Goal: Task Accomplishment & Management: Use online tool/utility

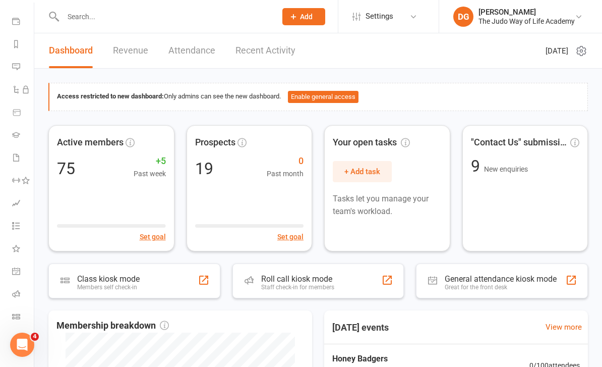
scroll to position [108, 0]
click at [14, 323] on link "Class check-in" at bounding box center [23, 317] width 23 height 23
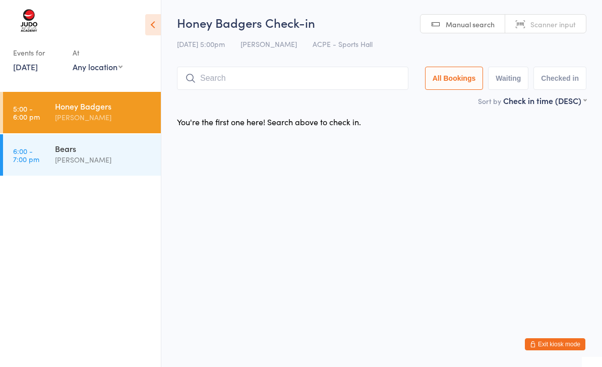
click at [269, 78] on input "search" at bounding box center [293, 78] width 232 height 23
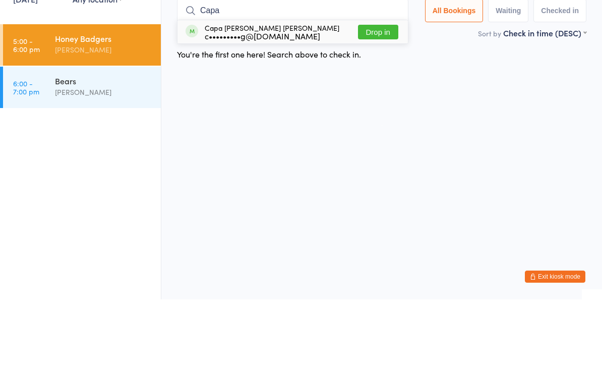
type input "Capa"
click at [386, 92] on button "Drop in" at bounding box center [378, 99] width 40 height 15
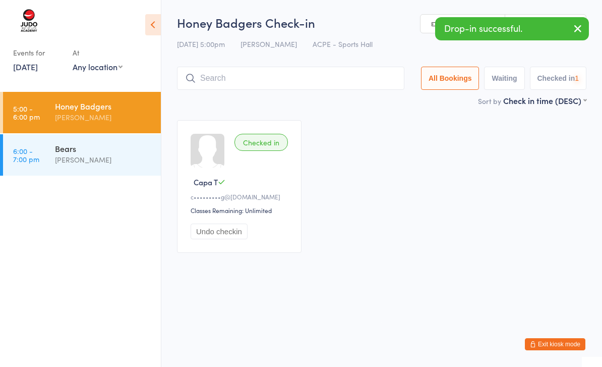
click at [349, 72] on input "search" at bounding box center [290, 78] width 227 height 23
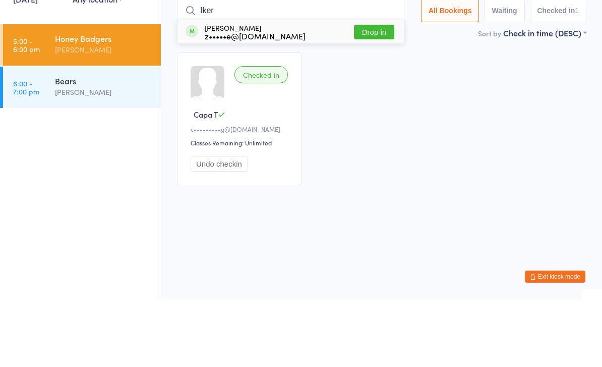
type input "Iker"
click at [382, 92] on button "Drop in" at bounding box center [374, 99] width 40 height 15
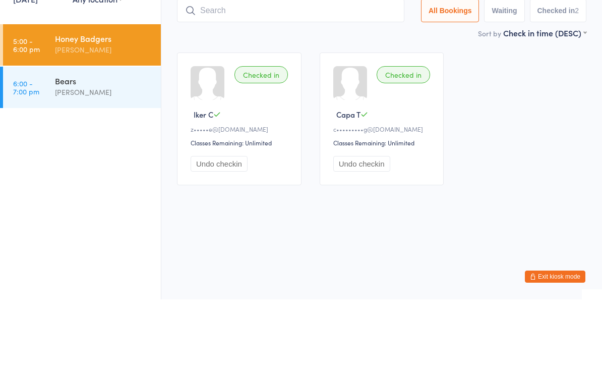
click at [313, 67] on input "search" at bounding box center [290, 78] width 227 height 23
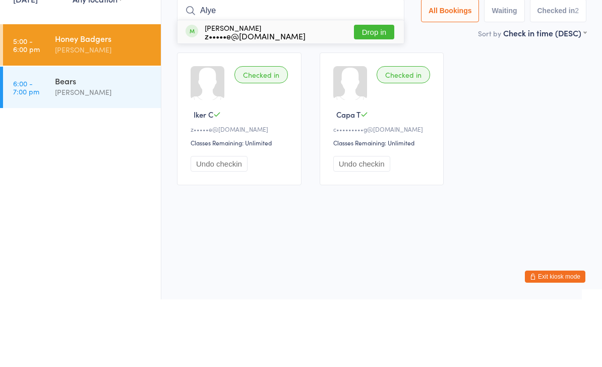
type input "Alye"
click at [370, 92] on button "Drop in" at bounding box center [374, 99] width 40 height 15
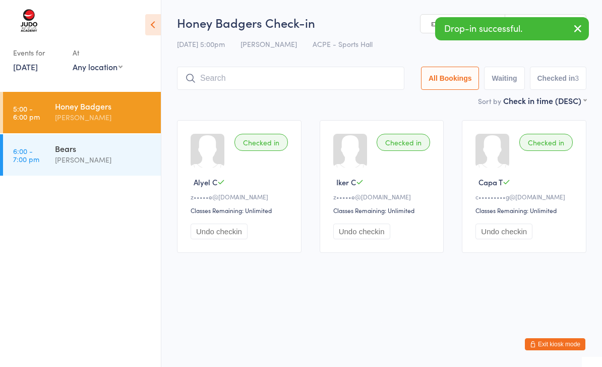
click at [318, 75] on input "search" at bounding box center [290, 78] width 227 height 23
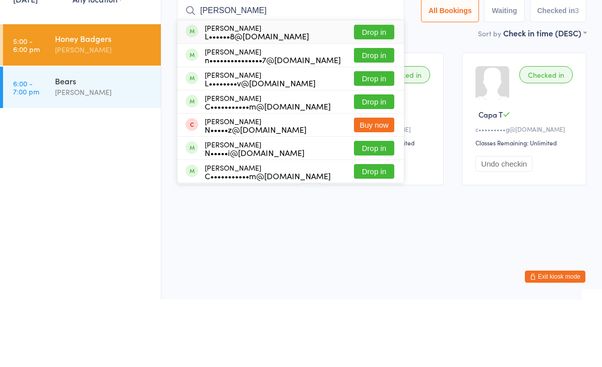
type input "[PERSON_NAME]"
click at [374, 92] on button "Drop in" at bounding box center [374, 99] width 40 height 15
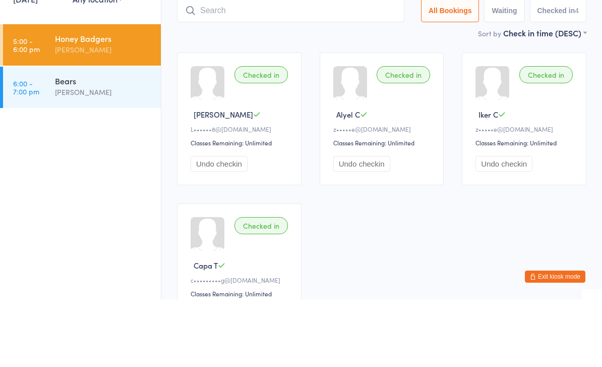
click at [335, 67] on input "search" at bounding box center [290, 78] width 227 height 23
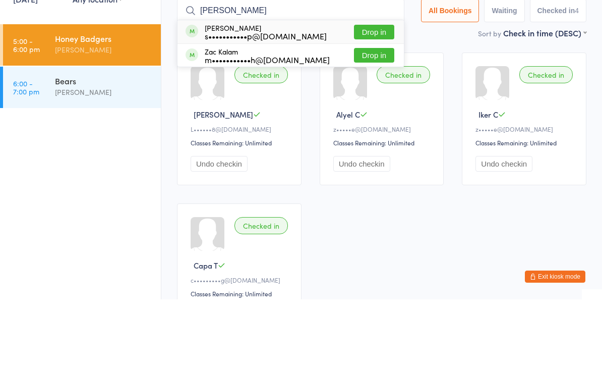
type input "[PERSON_NAME]"
click at [374, 92] on button "Drop in" at bounding box center [374, 99] width 40 height 15
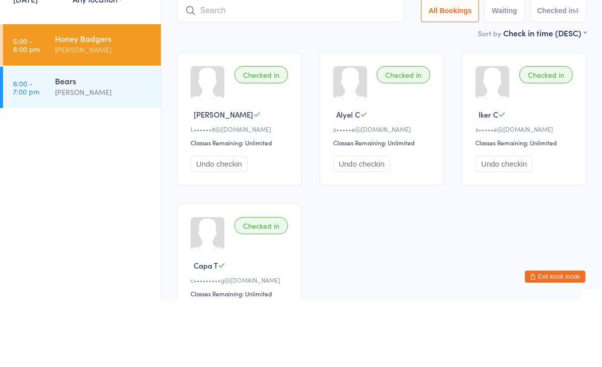
scroll to position [68, 0]
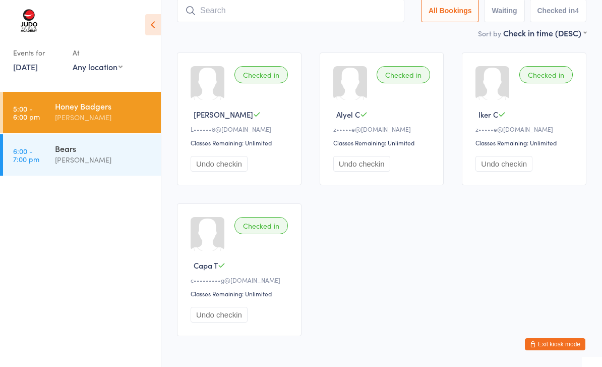
click at [306, 17] on input "search" at bounding box center [290, 10] width 227 height 23
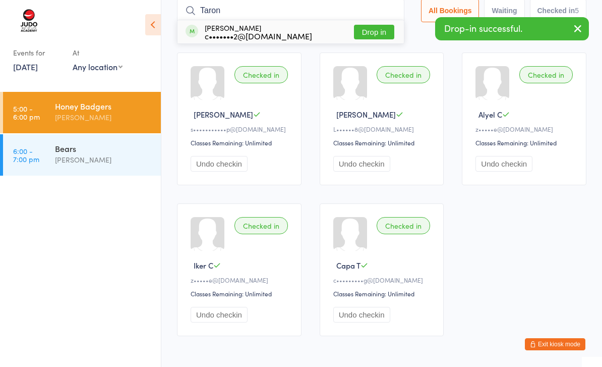
type input "Taron"
click at [375, 31] on button "Drop in" at bounding box center [374, 32] width 40 height 15
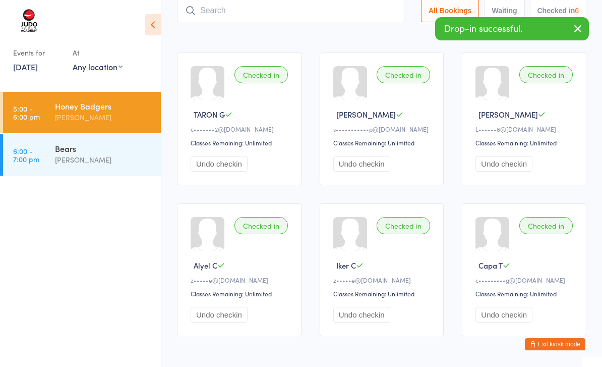
click at [313, 15] on input "search" at bounding box center [290, 10] width 227 height 23
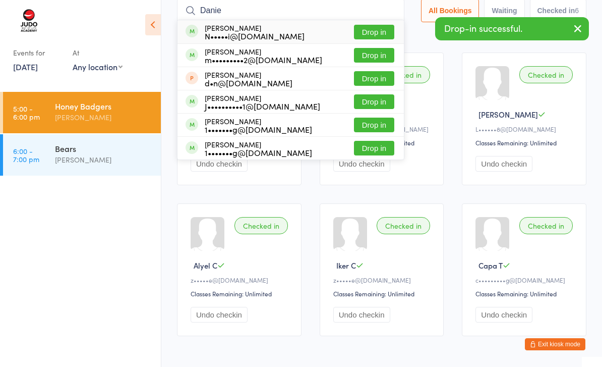
type input "Danie"
click at [374, 32] on button "Drop in" at bounding box center [374, 32] width 40 height 15
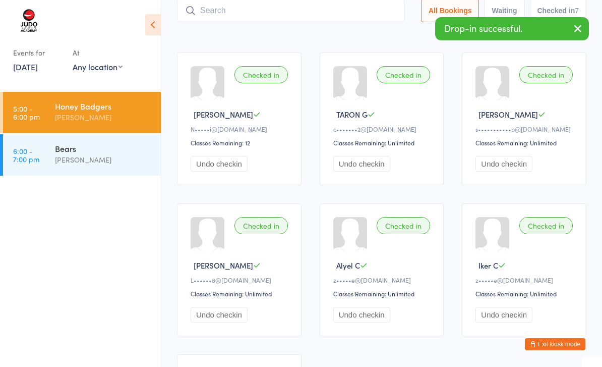
click at [301, 13] on input "search" at bounding box center [290, 10] width 227 height 23
click at [324, 22] on input "search" at bounding box center [290, 10] width 227 height 23
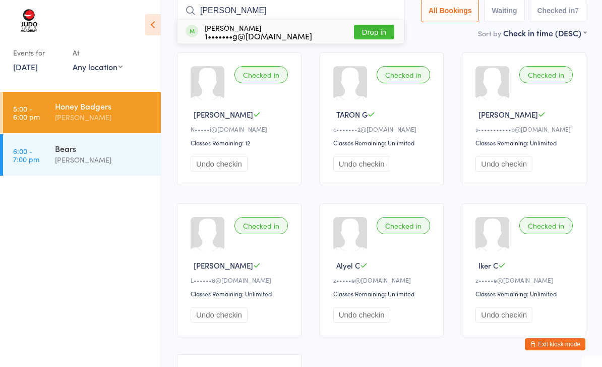
type input "[PERSON_NAME]"
click at [381, 29] on button "Drop in" at bounding box center [374, 32] width 40 height 15
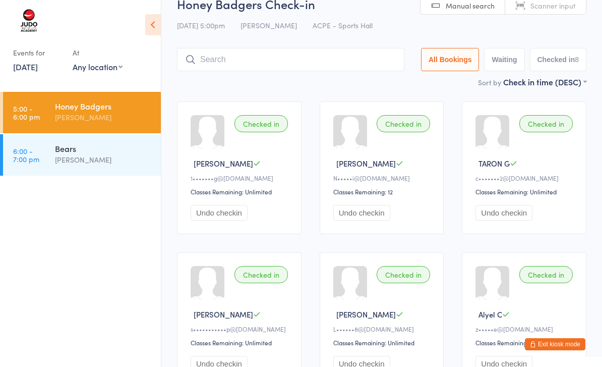
scroll to position [0, 0]
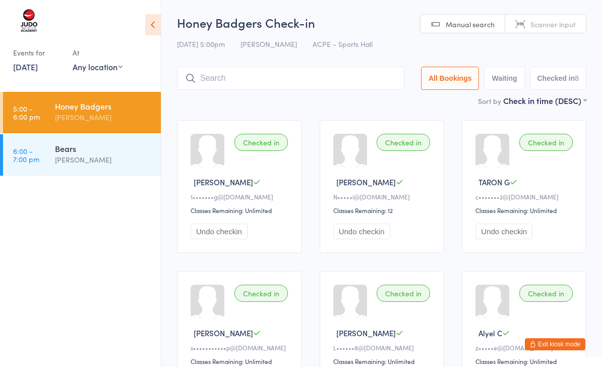
click at [316, 79] on input "search" at bounding box center [290, 78] width 227 height 23
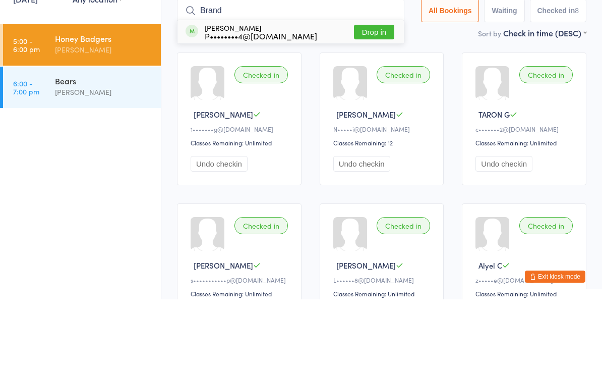
type input "Brand"
click at [373, 92] on button "Drop in" at bounding box center [374, 99] width 40 height 15
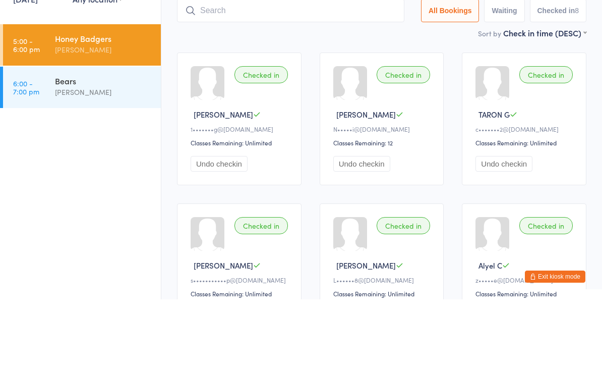
scroll to position [68, 0]
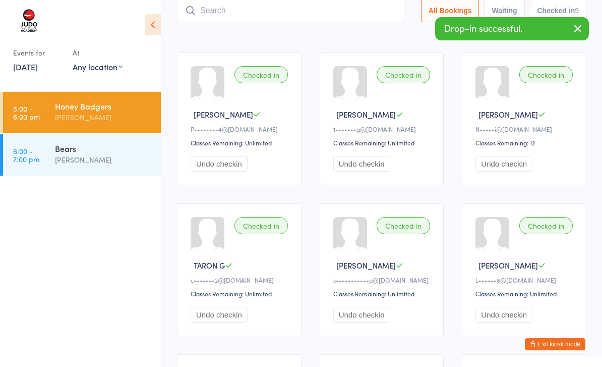
click at [334, 14] on input "search" at bounding box center [290, 10] width 227 height 23
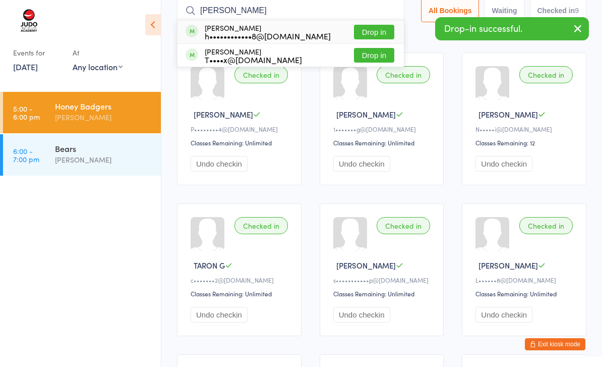
type input "[PERSON_NAME]"
click at [379, 32] on button "Drop in" at bounding box center [374, 32] width 40 height 15
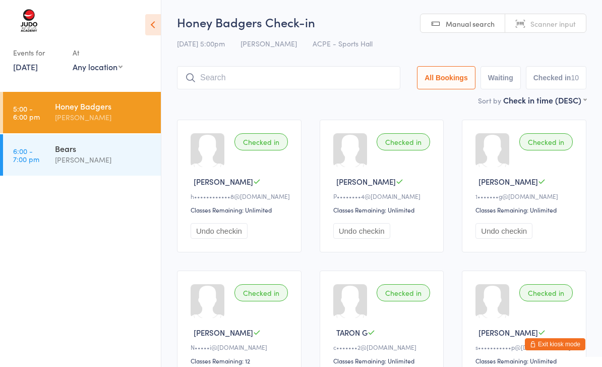
scroll to position [0, 0]
